Goal: Information Seeking & Learning: Learn about a topic

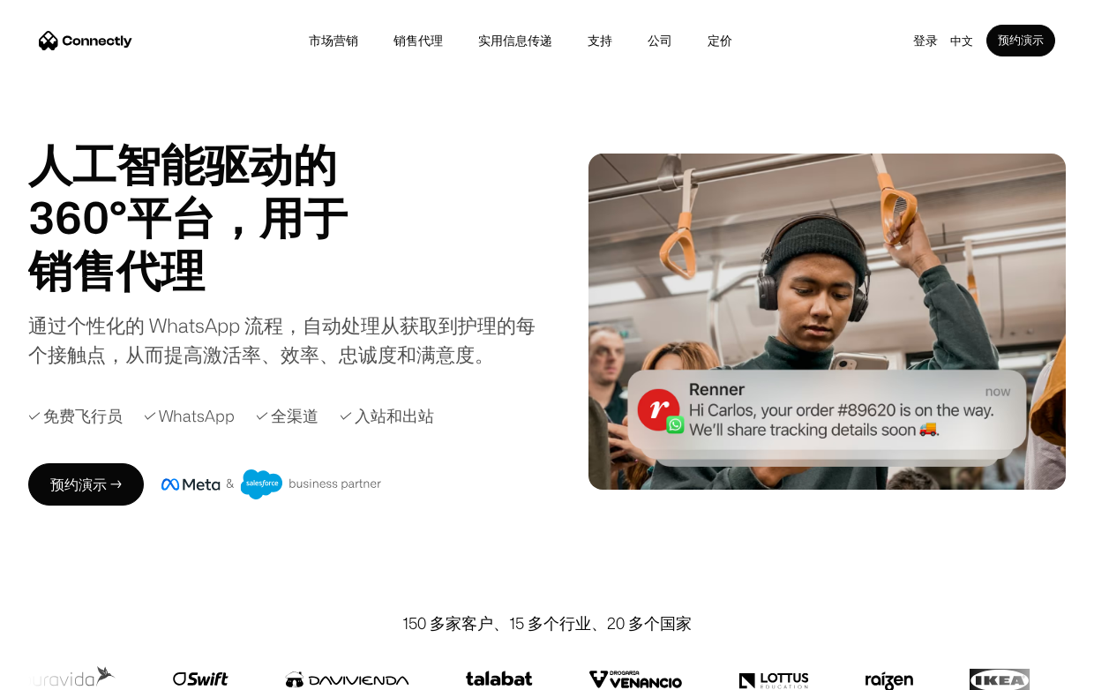
click at [488, 293] on div "人工智能驱动的 360°平台，用于 销售代理 支持 实用 销售代理 Slide 4 of 4. 通过个性化的 WhatsApp 流程，自动处理从获取到护理的每…" at bounding box center [284, 253] width 513 height 231
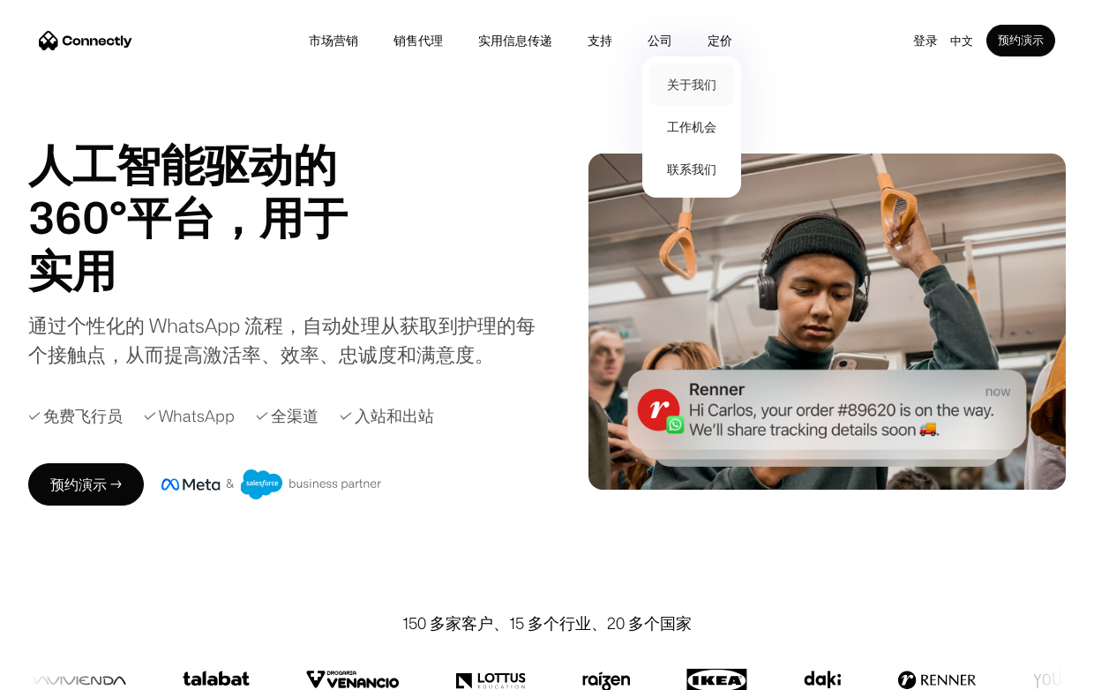
click at [674, 89] on link "关于我们" at bounding box center [691, 85] width 85 height 42
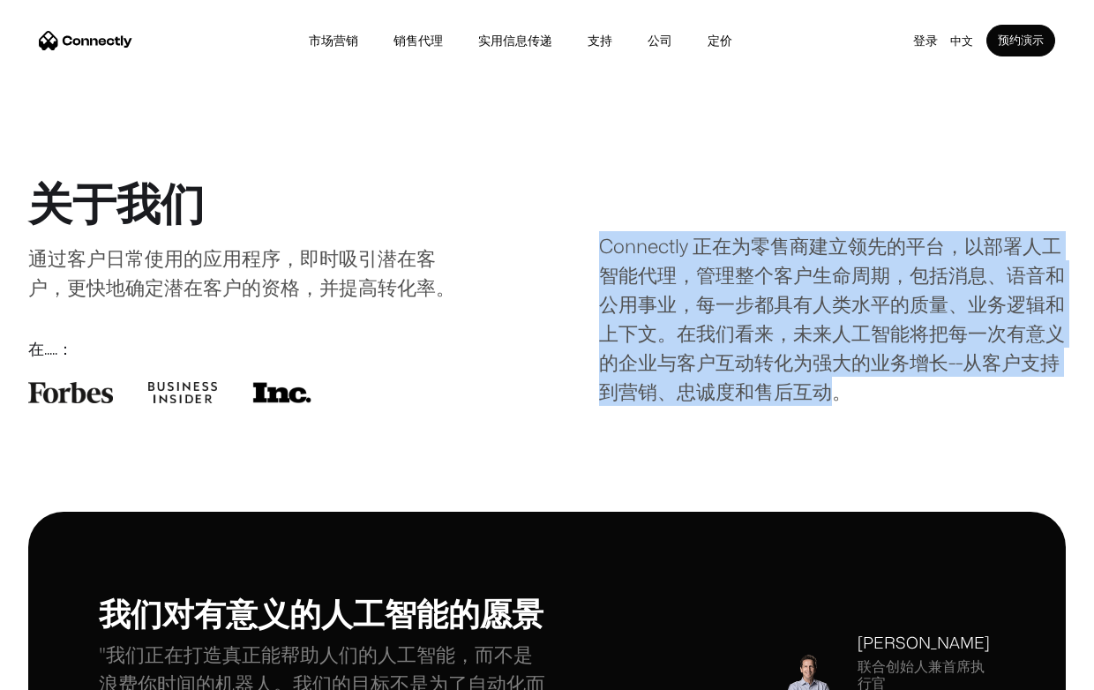
drag, startPoint x: 599, startPoint y: 242, endPoint x: 940, endPoint y: 393, distance: 372.5
click at [940, 393] on div "Connectly 正在为零售商建立领先的平台，以部署人工智能代理，管理整个客户生命周期，包括消息、语音和公用事业，每一步都具有人类水平的质量、业务逻辑和上下…" at bounding box center [832, 289] width 467 height 233
copy div "Connectly 正在为零售商建立领先的平台，以部署人工智能代理，管理整个客户生命周期，包括消息、语音和公用事业，每一步都具有人类水平的质量、业务逻辑和上下…"
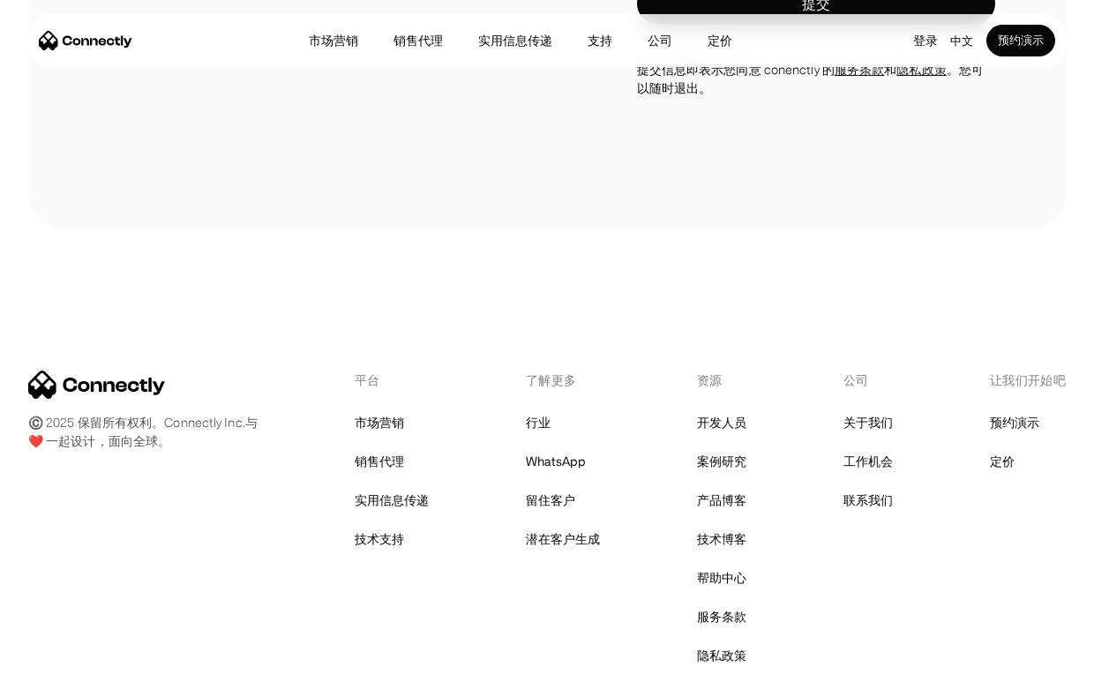
scroll to position [2599, 0]
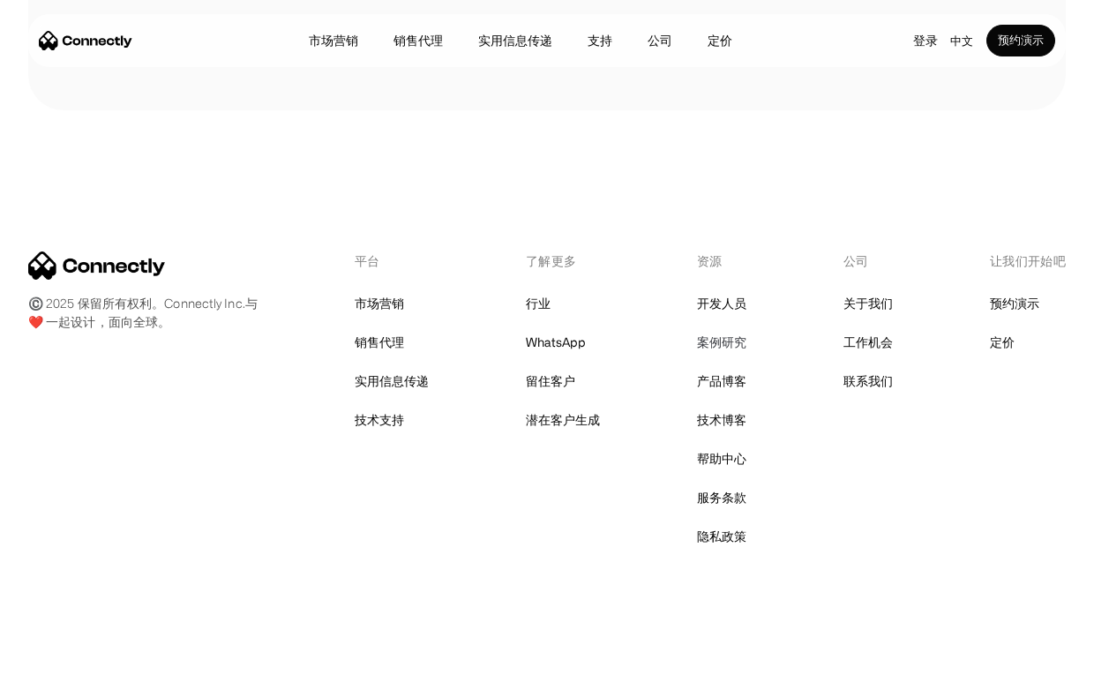
click at [710, 338] on link "案例研究" at bounding box center [721, 342] width 49 height 25
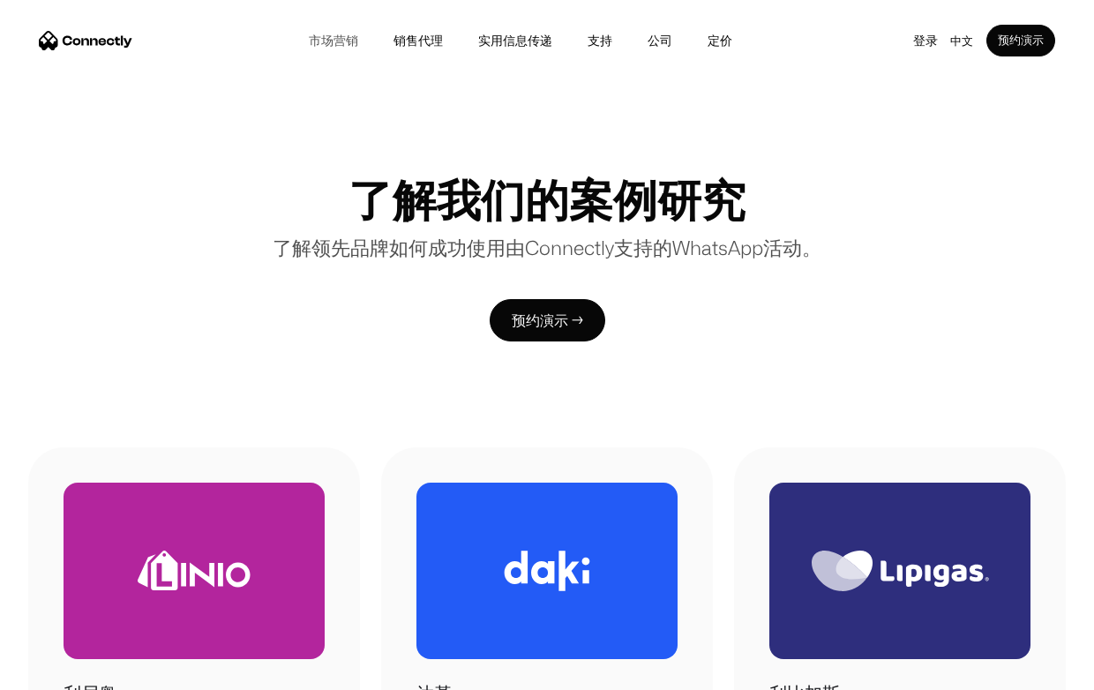
click at [315, 45] on link "市场营销" at bounding box center [333, 41] width 60 height 14
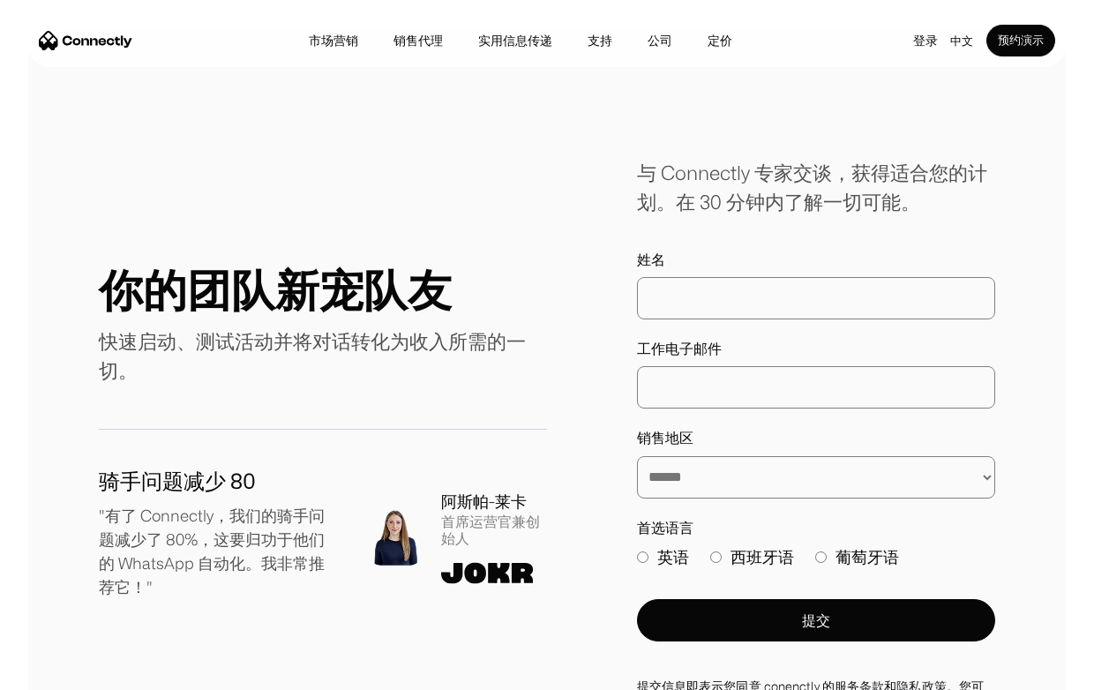
scroll to position [5814, 0]
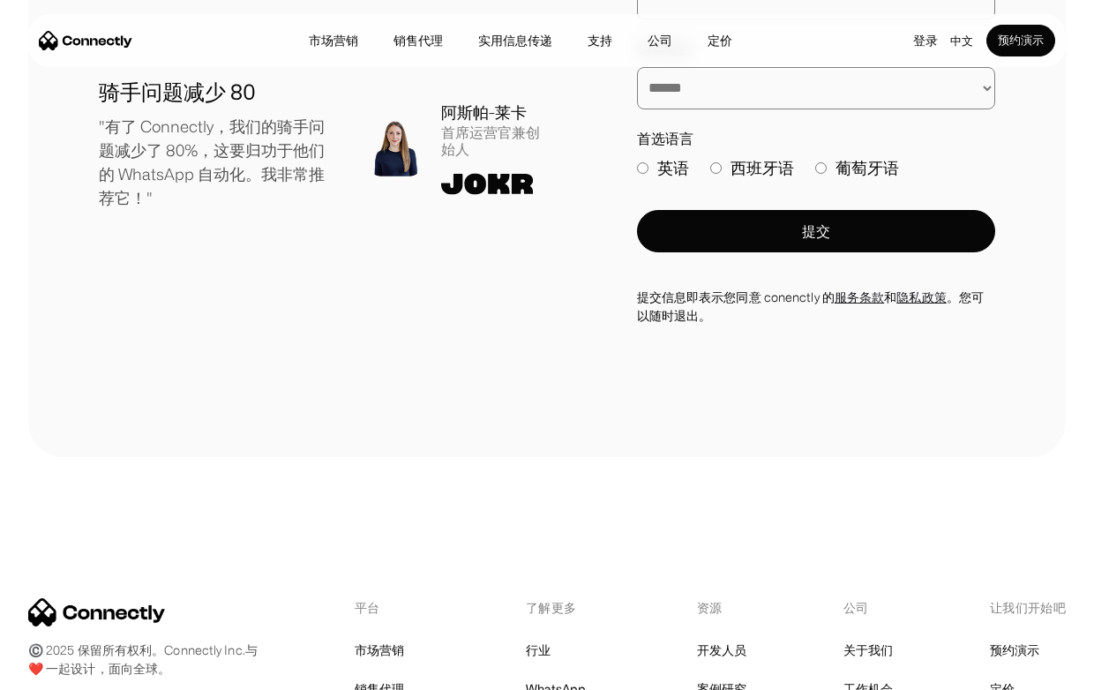
drag, startPoint x: 165, startPoint y: 612, endPoint x: 69, endPoint y: 605, distance: 96.4
